Goal: Check status

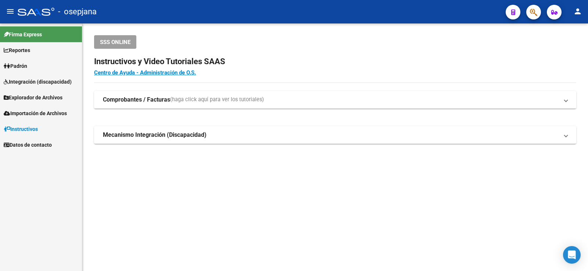
click at [41, 68] on link "Padrón" at bounding box center [41, 66] width 82 height 16
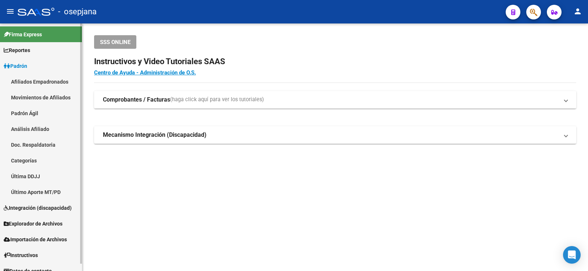
click at [42, 133] on link "Análisis Afiliado" at bounding box center [41, 129] width 82 height 16
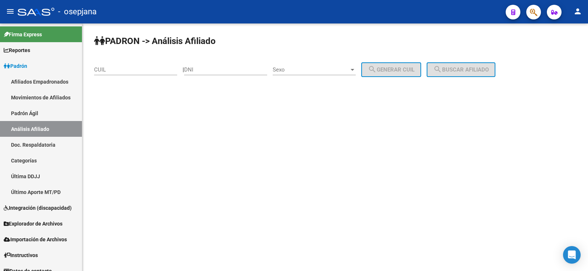
click at [125, 69] on input "CUIL" at bounding box center [135, 69] width 83 height 7
paste input "20-39555290-3"
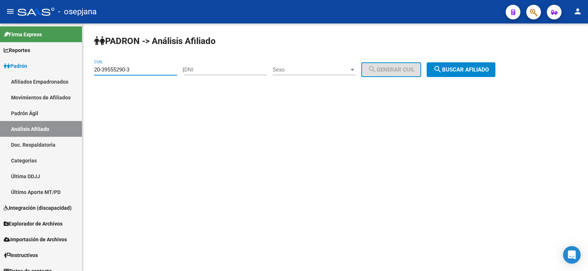
type input "20-39555290-3"
click at [458, 55] on div "[PERSON_NAME] -> Análisis Afiliado 20-39555290-3 CUIL | DNI Sexo Sexo search Ge…" at bounding box center [334, 62] width 505 height 77
click at [457, 69] on span "search Buscar afiliado" at bounding box center [460, 69] width 55 height 7
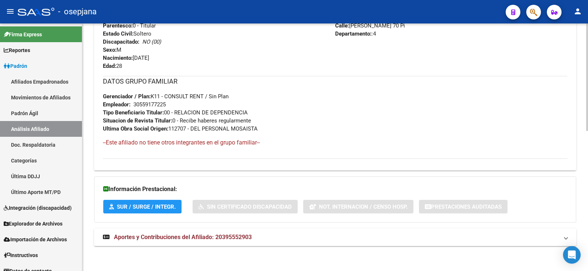
scroll to position [323, 0]
click at [205, 235] on span "Aportes y Contribuciones del Afiliado: 20395552903" at bounding box center [183, 236] width 138 height 7
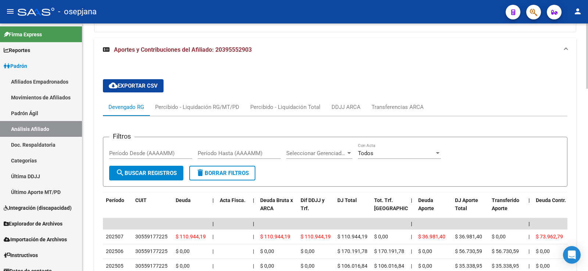
scroll to position [550, 0]
